Goal: Information Seeking & Learning: Compare options

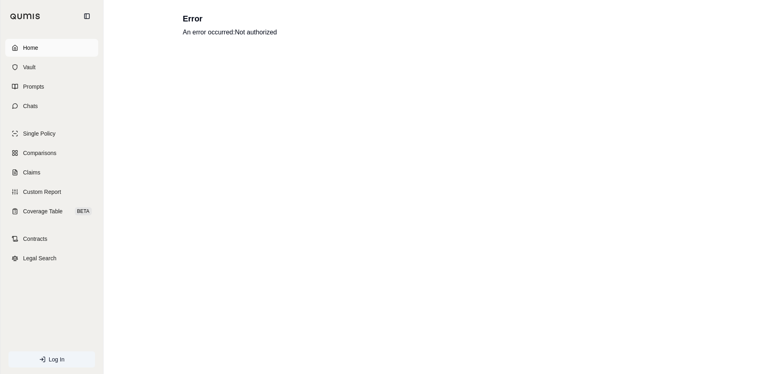
click at [53, 47] on link "Home" at bounding box center [51, 48] width 93 height 18
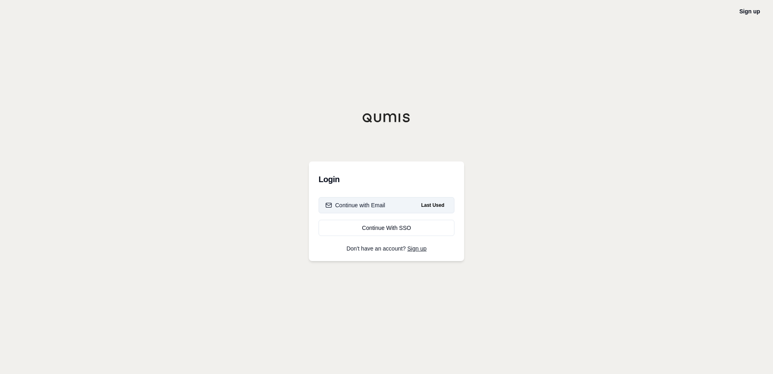
click at [365, 208] on div "Continue with Email" at bounding box center [355, 205] width 60 height 8
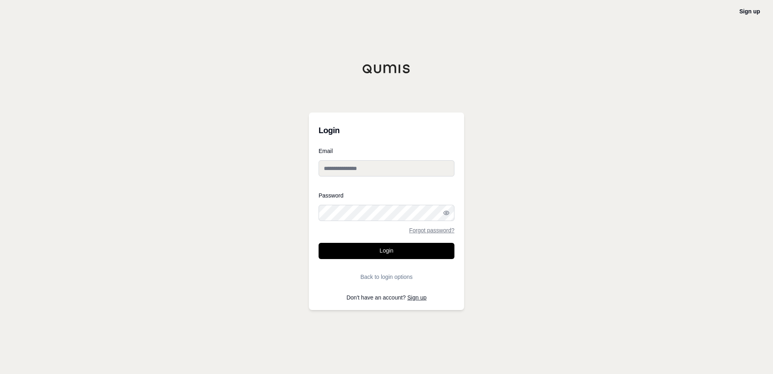
click at [399, 171] on input "Email" at bounding box center [387, 168] width 136 height 16
type input "**********"
click at [319, 221] on div at bounding box center [319, 221] width 0 height 0
click at [389, 253] on button "Login" at bounding box center [387, 251] width 136 height 16
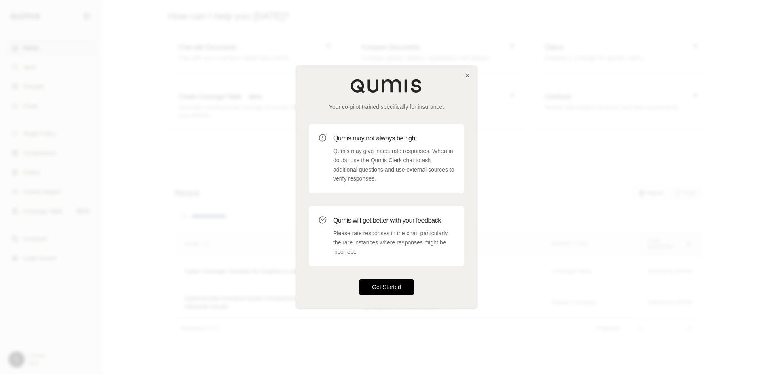
click at [384, 288] on button "Get Started" at bounding box center [386, 287] width 55 height 16
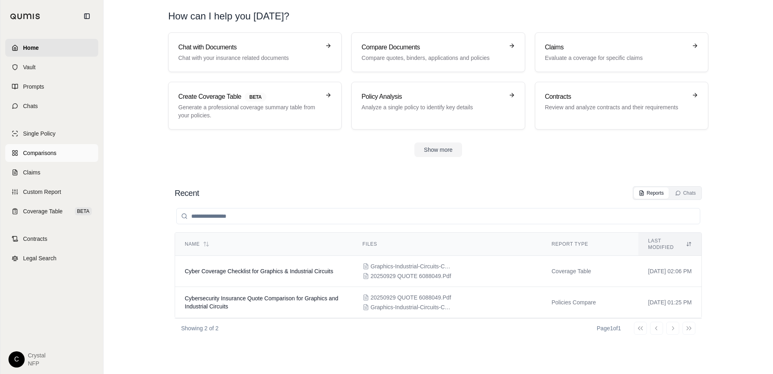
click at [40, 154] on span "Comparisons" at bounding box center [39, 153] width 33 height 8
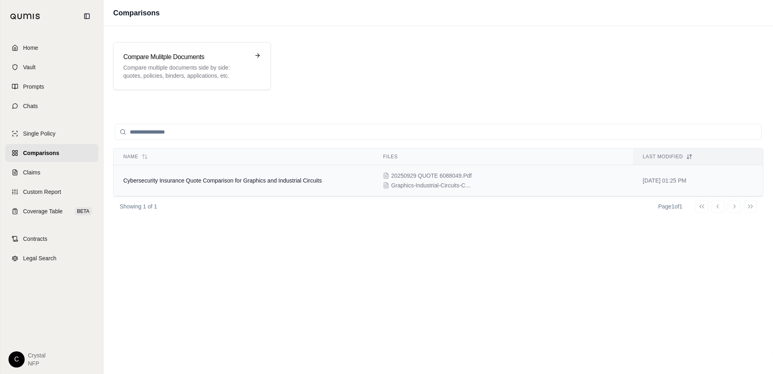
click at [175, 178] on span "Cybersecurity Insurance Quote Comparison for Graphics and Industrial Circuits" at bounding box center [222, 180] width 198 height 6
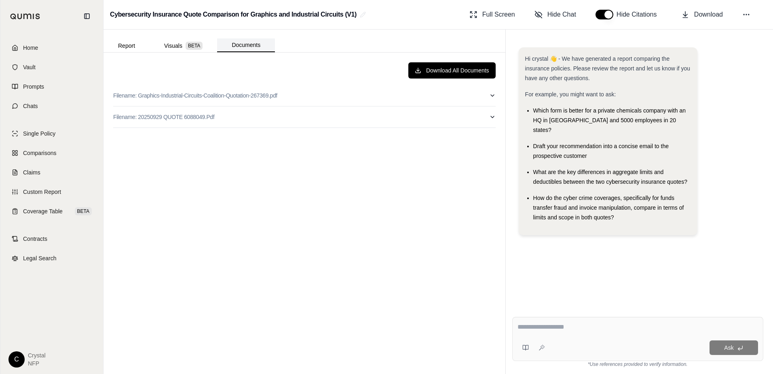
click at [243, 42] on button "Documents" at bounding box center [246, 45] width 58 height 14
click at [129, 45] on button "Report" at bounding box center [126, 45] width 46 height 13
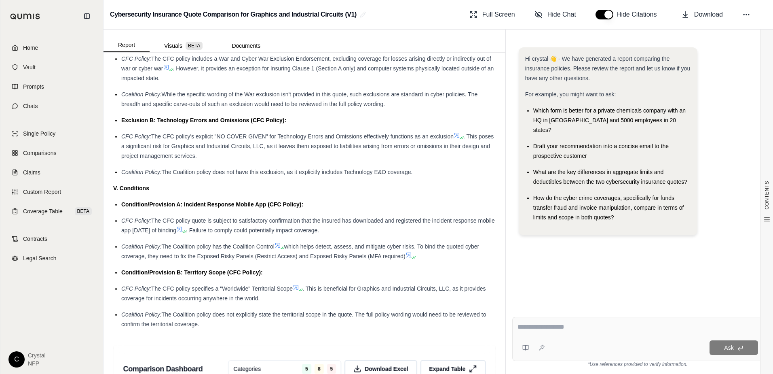
scroll to position [809, 0]
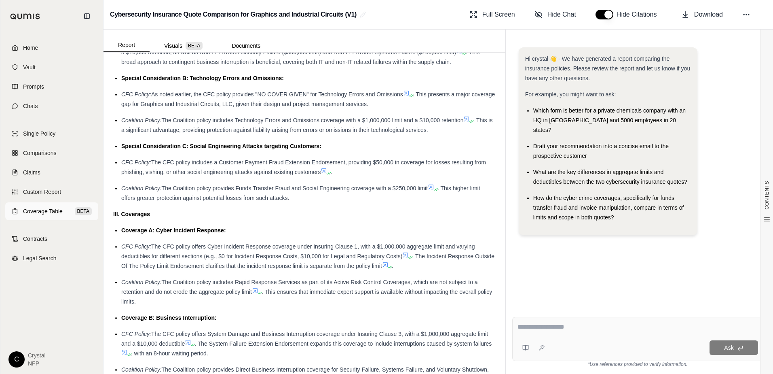
click at [56, 207] on span "Coverage Table" at bounding box center [43, 211] width 40 height 8
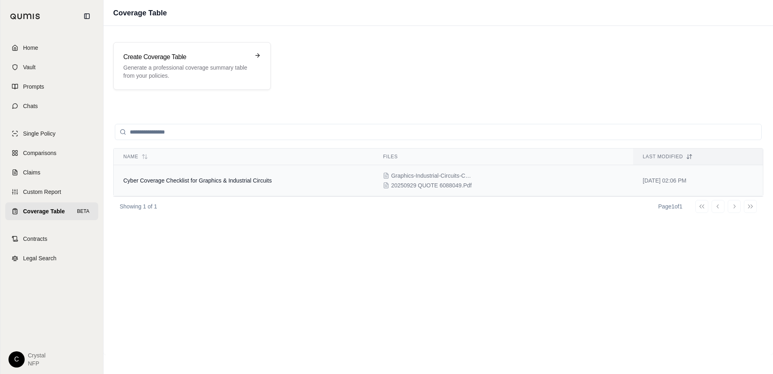
click at [178, 174] on td "Cyber Coverage Checklist for Graphics & Industrial Circuits" at bounding box center [244, 180] width 260 height 31
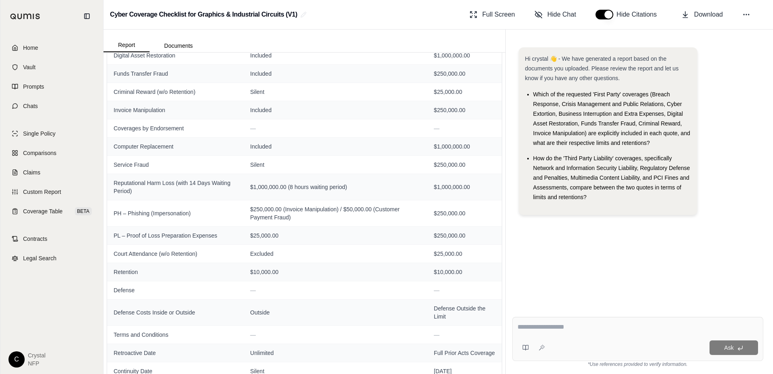
scroll to position [266, 0]
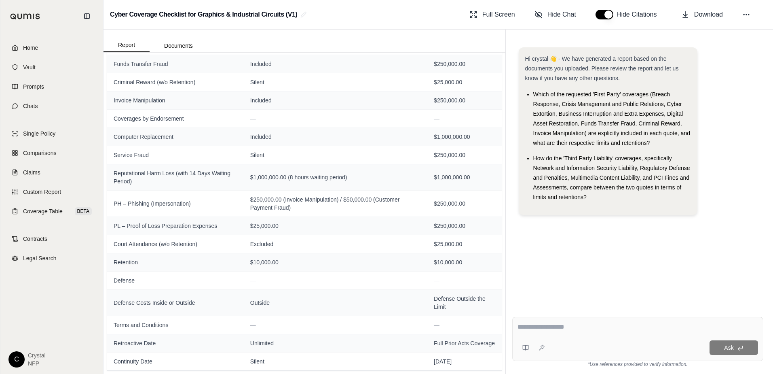
click at [644, 250] on div "Hi crystal 👋 - We have generated a report based on the documents you uploaded. …" at bounding box center [637, 172] width 251 height 263
